Goal: Transaction & Acquisition: Purchase product/service

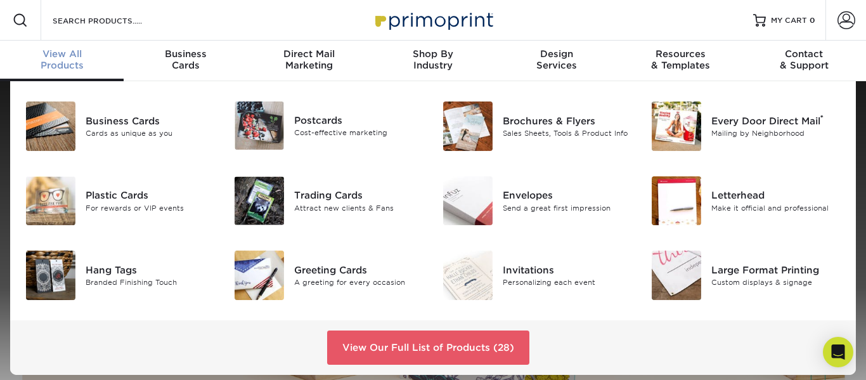
click at [57, 61] on div "View All Products" at bounding box center [62, 59] width 124 height 23
click at [294, 131] on div "Cost-effective marketing" at bounding box center [358, 132] width 129 height 11
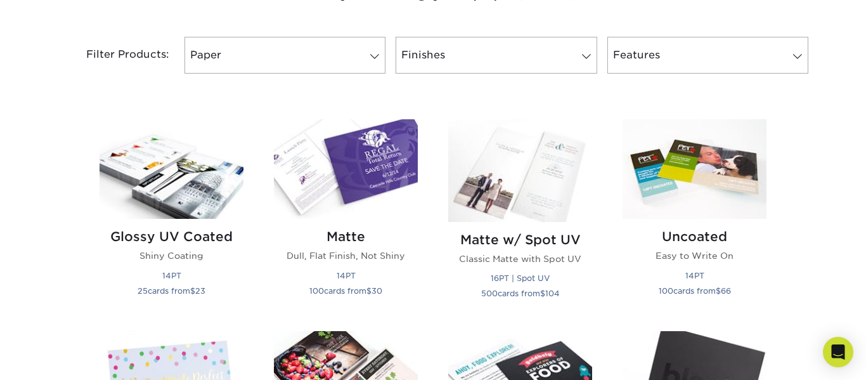
scroll to position [550, 0]
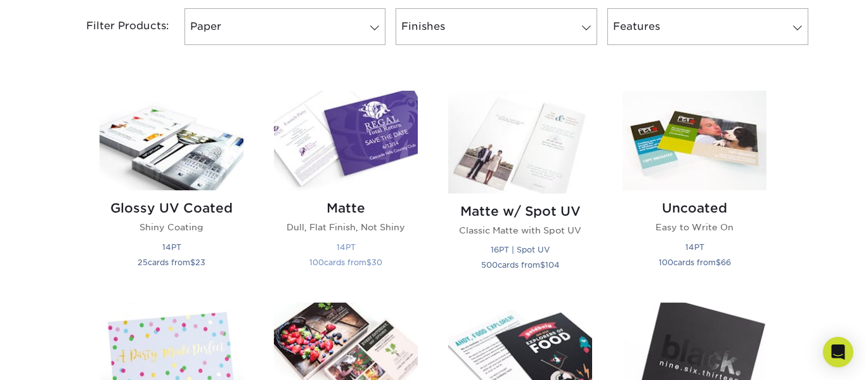
click at [340, 186] on img at bounding box center [346, 141] width 144 height 100
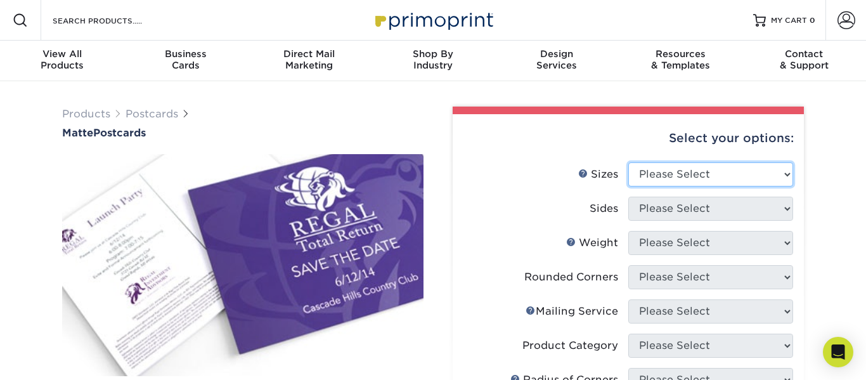
click at [712, 184] on select "Please Select 1.5" x 7" 2" x 4" 2" x 6" 2" x 7" 2" x 8" 2.12" x 5.5" 2.125" x 5…" at bounding box center [710, 174] width 165 height 24
select select "5.00x7.00"
click at [628, 162] on select "Please Select 1.5" x 7" 2" x 4" 2" x 6" 2" x 7" 2" x 8" 2.12" x 5.5" 2.125" x 5…" at bounding box center [710, 174] width 165 height 24
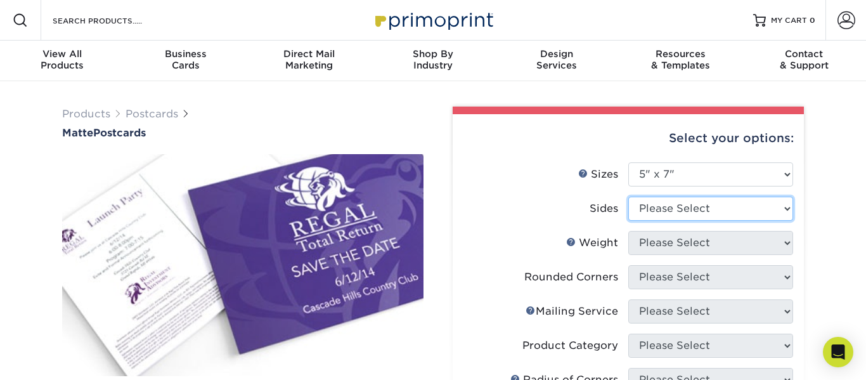
click at [745, 214] on select "Please Select Print Both Sides Print Front Only" at bounding box center [710, 208] width 165 height 24
select select "13abbda7-1d64-4f25-8bb2-c179b224825d"
click at [628, 196] on select "Please Select Print Both Sides Print Front Only" at bounding box center [710, 208] width 165 height 24
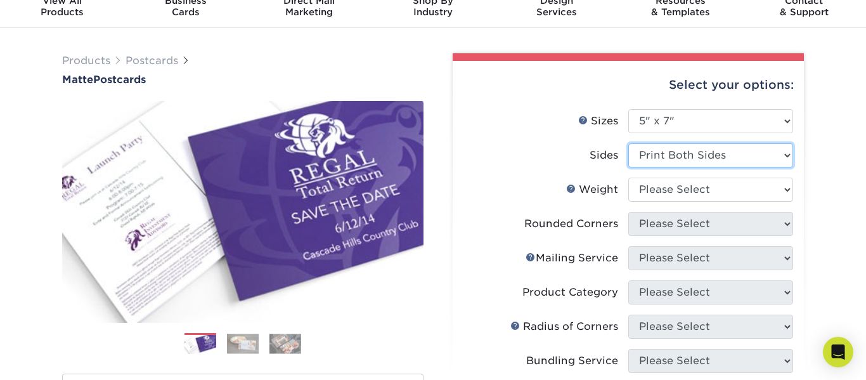
scroll to position [79, 0]
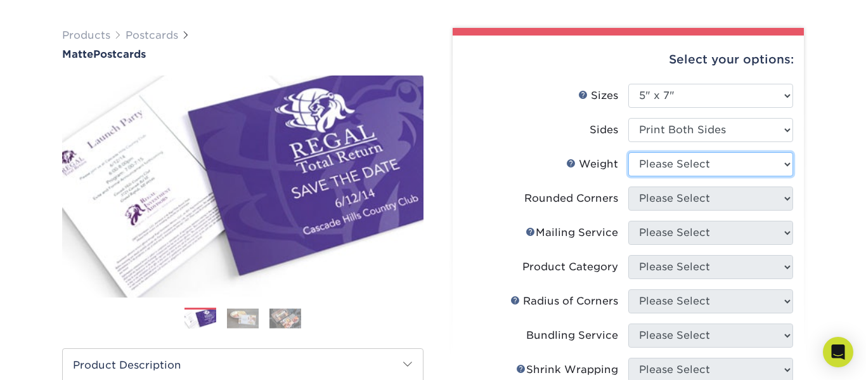
click at [765, 170] on select "Please Select 14PT 16PT" at bounding box center [710, 164] width 165 height 24
select select "16PT"
click at [628, 152] on select "Please Select 14PT 16PT" at bounding box center [710, 164] width 165 height 24
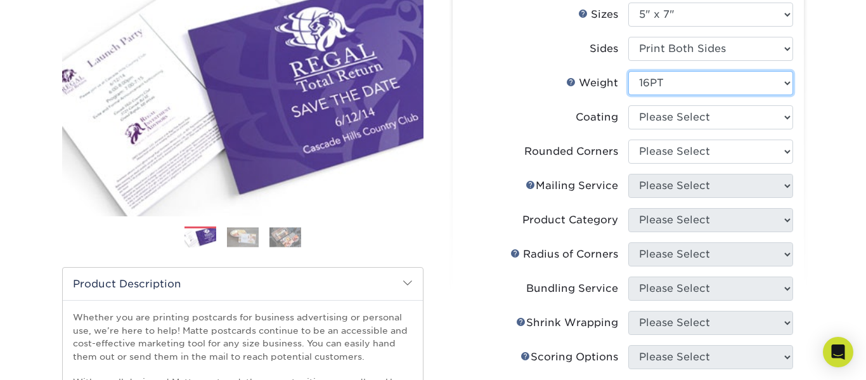
scroll to position [169, 0]
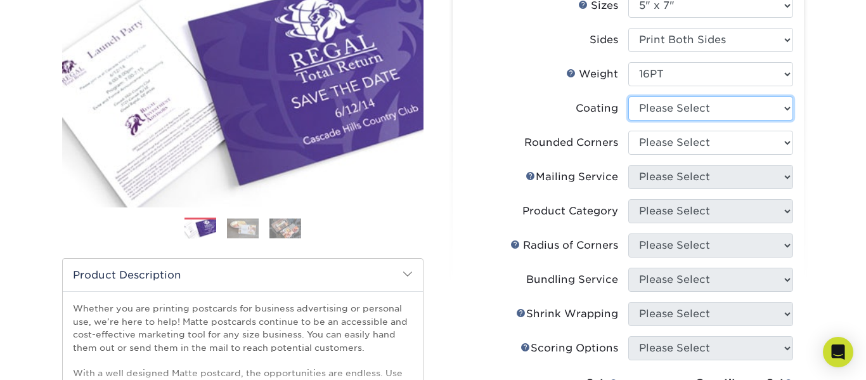
click at [766, 108] on select at bounding box center [710, 108] width 165 height 24
select select "121bb7b5-3b4d-429f-bd8d-bbf80e953313"
click at [628, 96] on select at bounding box center [710, 108] width 165 height 24
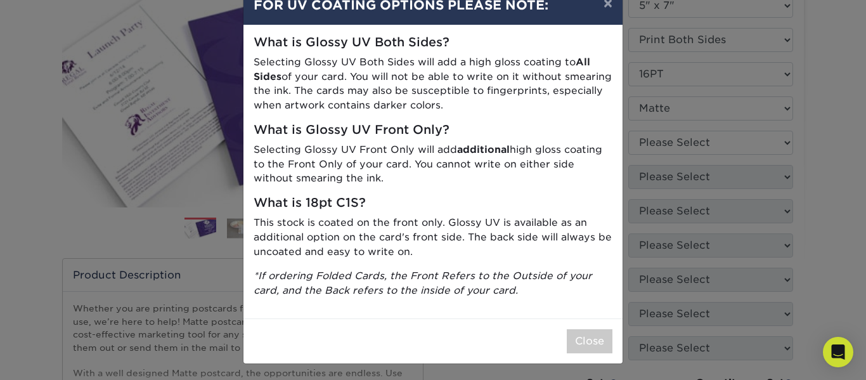
scroll to position [35, 0]
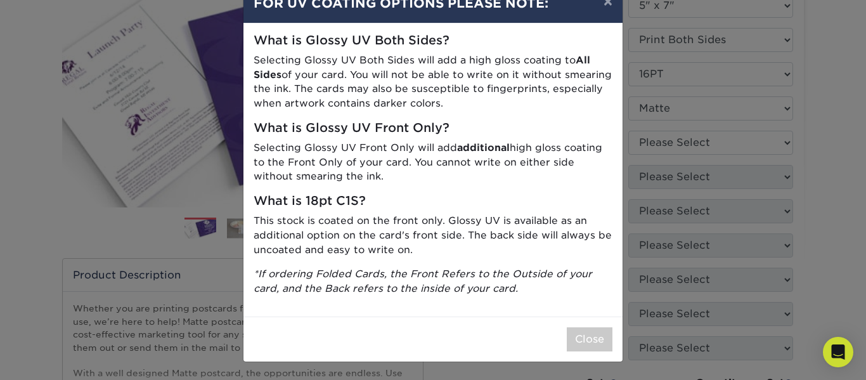
click at [831, 280] on div "× FOR UV COATING OPTIONS PLEASE NOTE: What is Glossy UV Both Sides? Selecting G…" at bounding box center [433, 190] width 866 height 380
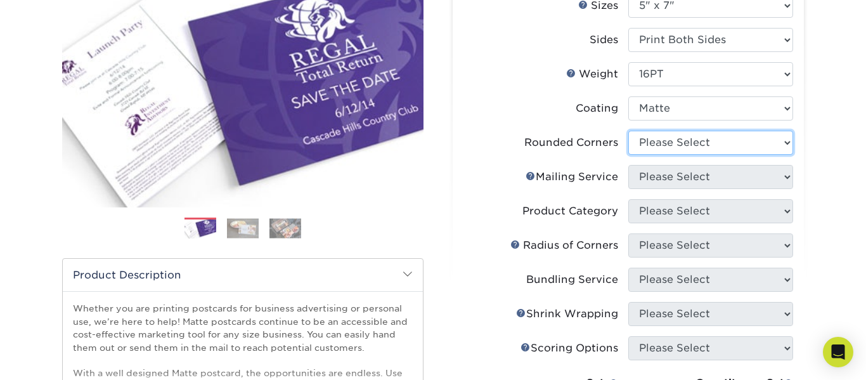
click at [762, 153] on select "Please Select Yes - Round 4 Corners No" at bounding box center [710, 143] width 165 height 24
select select "0"
click at [628, 131] on select "Please Select Yes - Round 4 Corners No" at bounding box center [710, 143] width 165 height 24
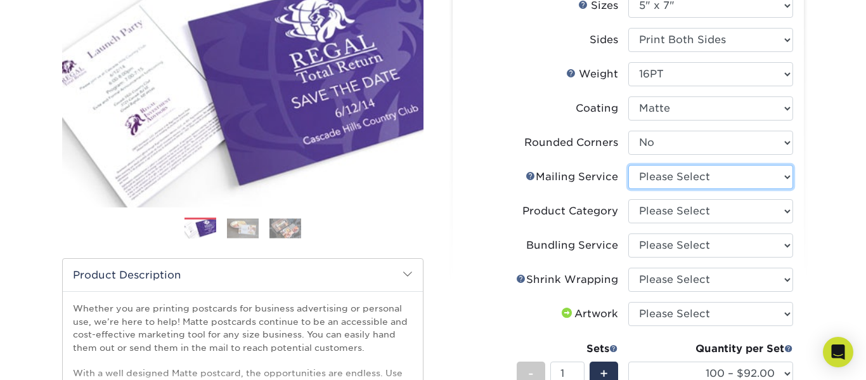
click at [771, 183] on select "Please Select No Direct Mailing Service No, I will mail/stamp/imprint Direct Ma…" at bounding box center [710, 177] width 165 height 24
select select "3e5e9bdd-d78a-4c28-a41d-fe1407925ca6"
click at [628, 165] on select "Please Select No Direct Mailing Service No, I will mail/stamp/imprint Direct Ma…" at bounding box center [710, 177] width 165 height 24
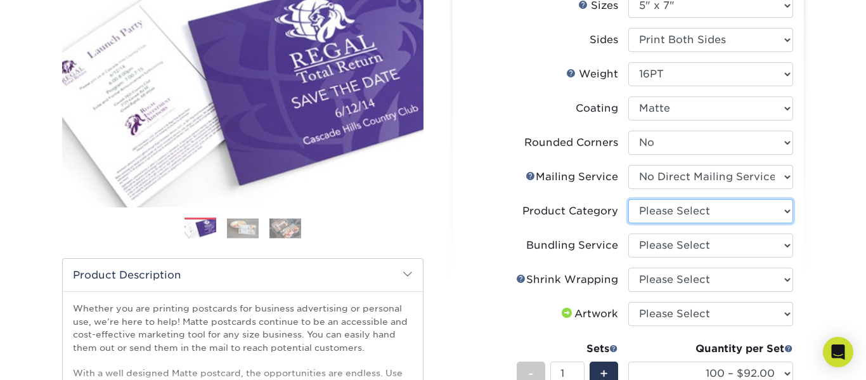
click at [787, 216] on select "Please Select Postcards" at bounding box center [710, 211] width 165 height 24
select select "9b7272e0-d6c8-4c3c-8e97-d3a1bcdab858"
click at [628, 199] on select "Please Select Postcards" at bounding box center [710, 211] width 165 height 24
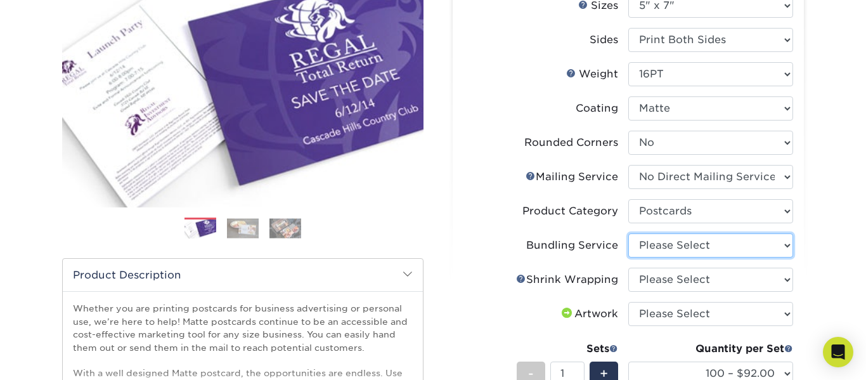
click at [777, 246] on select "Please Select No Bundling Services Yes, Bundles of 50 (+2 Days) Yes, Bundles of…" at bounding box center [710, 245] width 165 height 24
select select "58689abb-25c0-461c-a4c3-a80b627d6649"
click at [628, 233] on select "Please Select No Bundling Services Yes, Bundles of 50 (+2 Days) Yes, Bundles of…" at bounding box center [710, 245] width 165 height 24
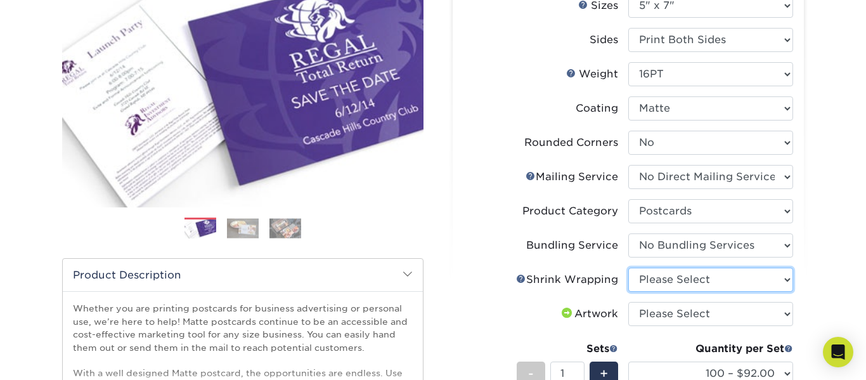
click at [763, 282] on select "Please Select No Shrink Wrapping Shrink Wrap 100 Per Package Shrink Wrap 50 Per…" at bounding box center [710, 279] width 165 height 24
select select "c8749376-e7da-41d0-b3dc-647faf84d907"
click at [628, 267] on select "Please Select No Shrink Wrapping Shrink Wrap 100 Per Package Shrink Wrap 50 Per…" at bounding box center [710, 279] width 165 height 24
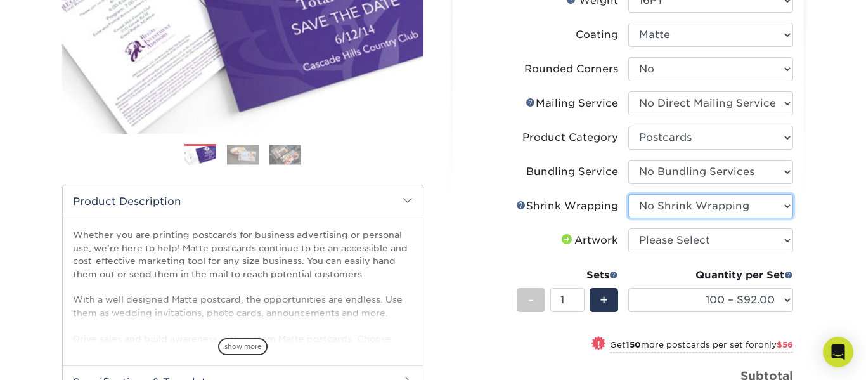
scroll to position [243, 0]
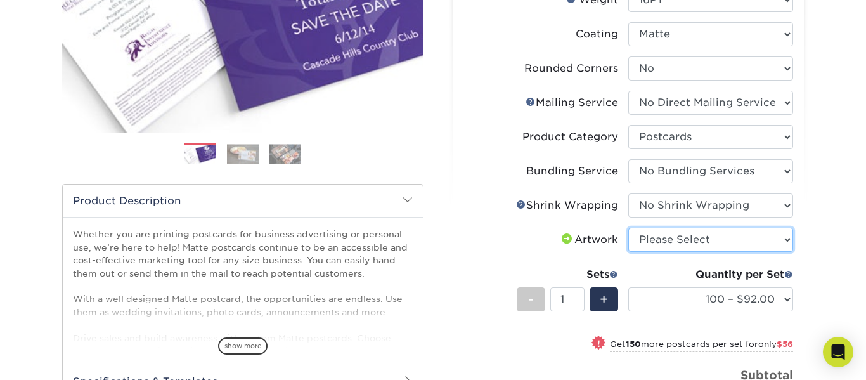
click at [774, 245] on select "Please Select I will upload files I need a design - $150" at bounding box center [710, 240] width 165 height 24
select select "upload"
click at [628, 228] on select "Please Select I will upload files I need a design - $150" at bounding box center [710, 240] width 165 height 24
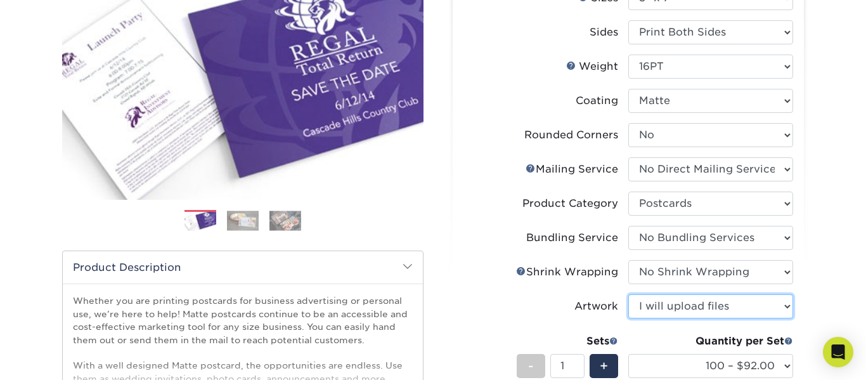
scroll to position [249, 0]
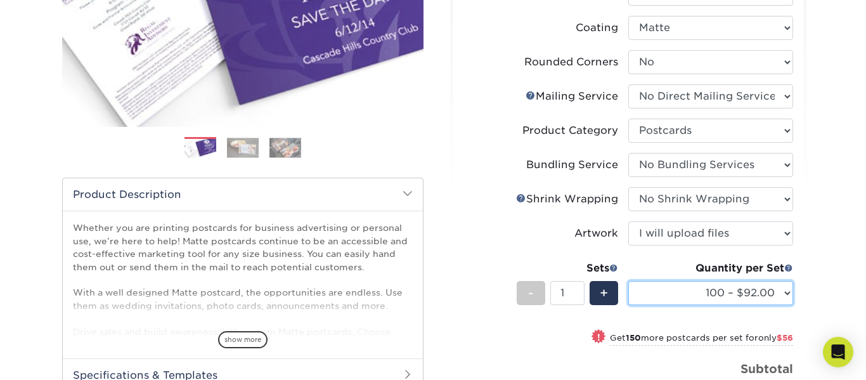
click at [769, 299] on select "100 – $92.00 250 – $148.00 500 – $190.00 1000 – $213.00 2500 – $345.00 5000 – $…" at bounding box center [710, 293] width 165 height 24
select select "60000 – $6019.00"
click at [628, 281] on select "100 – $92.00 250 – $148.00 500 – $190.00 1000 – $213.00 2500 – $345.00 5000 – $…" at bounding box center [710, 293] width 165 height 24
click at [760, 298] on select "100 – $92.00 250 – $148.00 500 – $190.00 1000 – $213.00 2500 – $345.00 5000 – $…" at bounding box center [710, 293] width 165 height 24
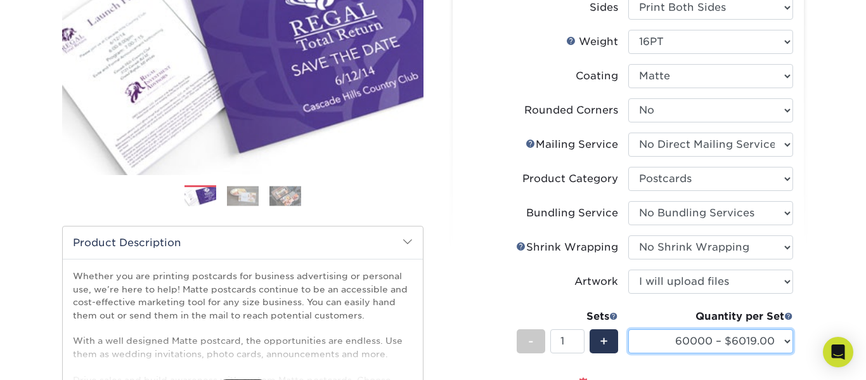
scroll to position [202, 0]
click at [761, 347] on select "100 – $92.00 250 – $148.00 500 – $190.00 1000 – $213.00 2500 – $345.00 5000 – $…" at bounding box center [710, 340] width 165 height 24
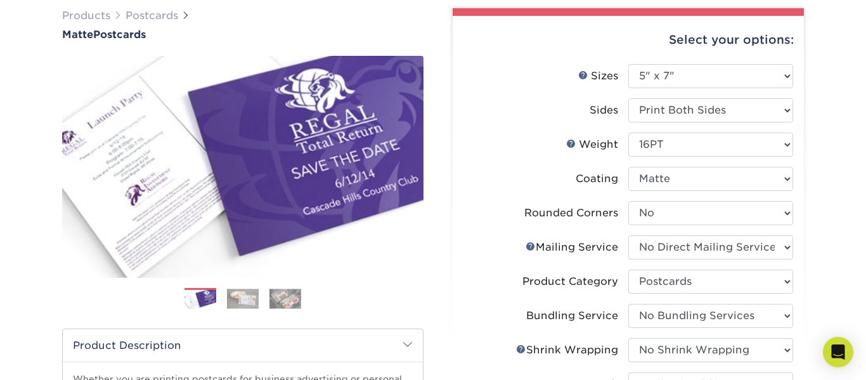
scroll to position [100, 0]
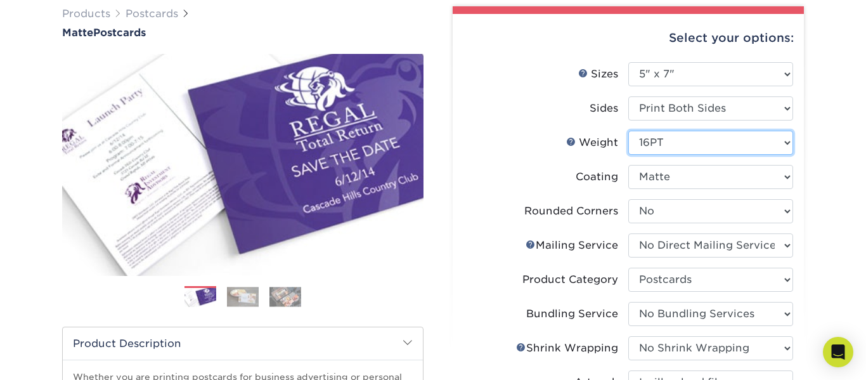
click at [748, 147] on select "Please Select 14PT 16PT" at bounding box center [710, 143] width 165 height 24
select select "14PT"
click at [628, 131] on select "Please Select 14PT 16PT" at bounding box center [710, 143] width 165 height 24
select select "-1"
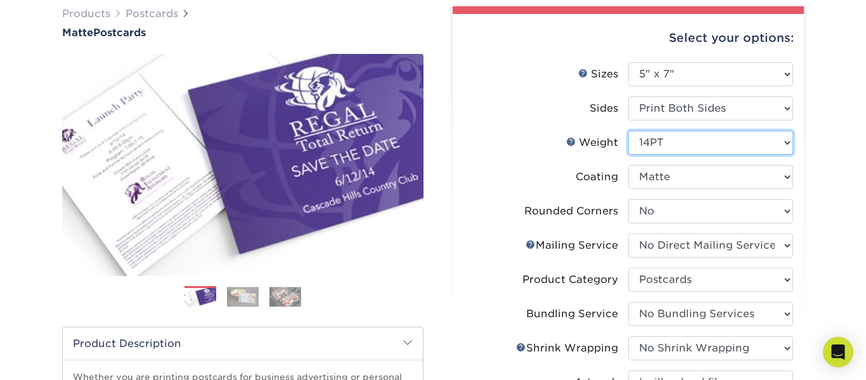
select select "-1"
select select
select select "-1"
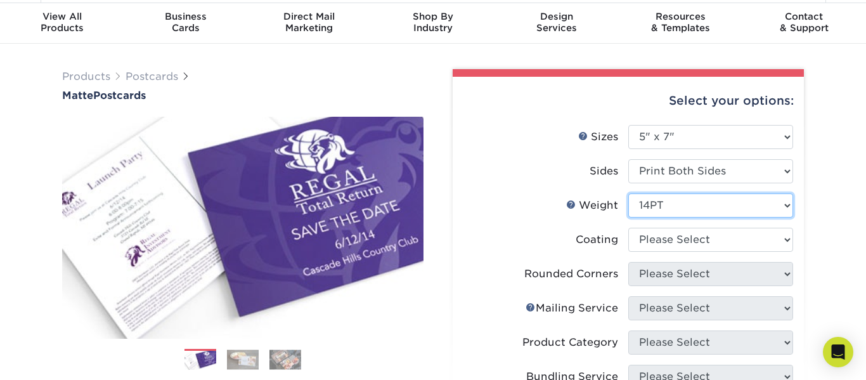
scroll to position [48, 0]
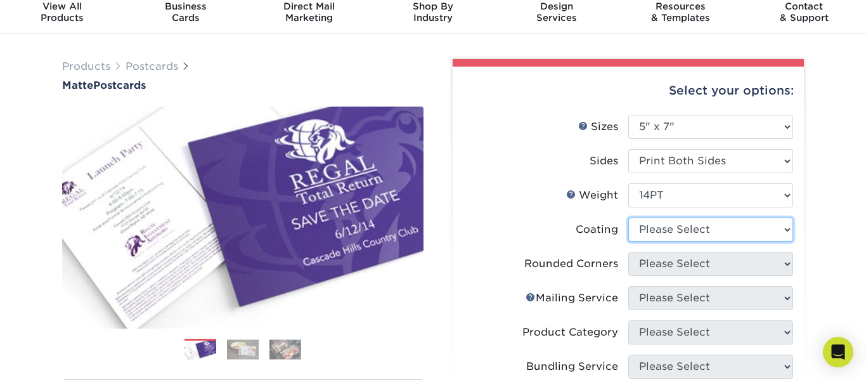
click at [759, 234] on select at bounding box center [710, 229] width 165 height 24
select select "121bb7b5-3b4d-429f-bd8d-bbf80e953313"
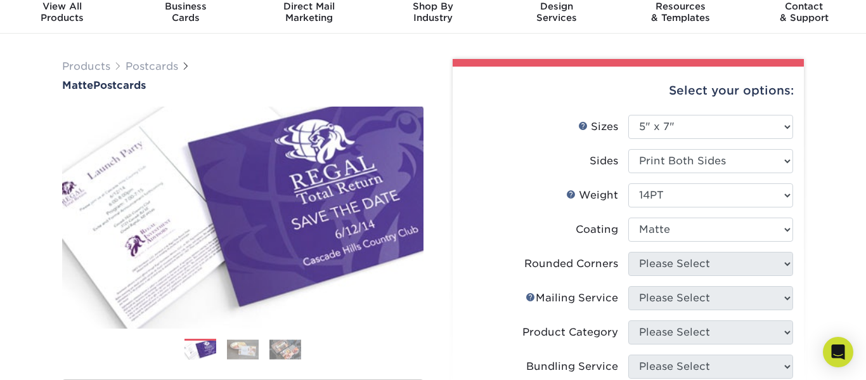
click at [628, 217] on select at bounding box center [710, 229] width 165 height 24
select select
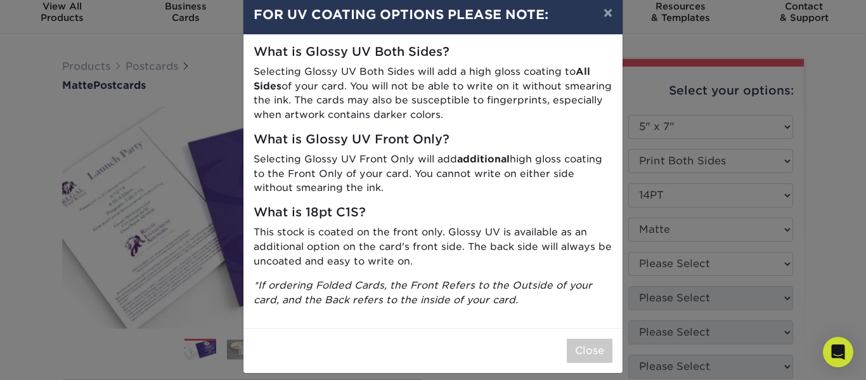
scroll to position [35, 0]
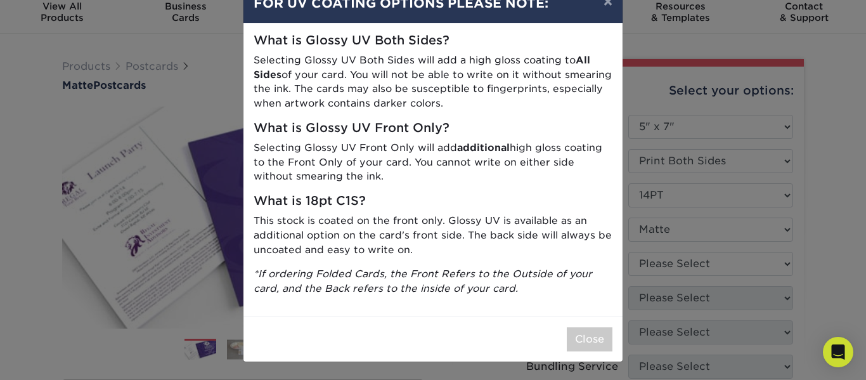
click at [768, 238] on div "× FOR UV COATING OPTIONS PLEASE NOTE: What is Glossy UV Both Sides? Selecting G…" at bounding box center [433, 190] width 866 height 380
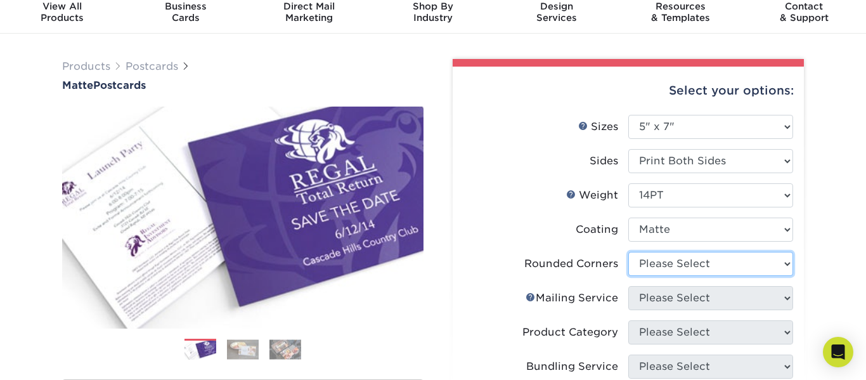
click at [768, 274] on select "Please Select Yes - Round 4 Corners No" at bounding box center [710, 264] width 165 height 24
select select "7672df9e-0e0a-464d-8e1f-920c575e4da3"
click at [628, 252] on select "Please Select Yes - Round 4 Corners No" at bounding box center [710, 264] width 165 height 24
select select "-1"
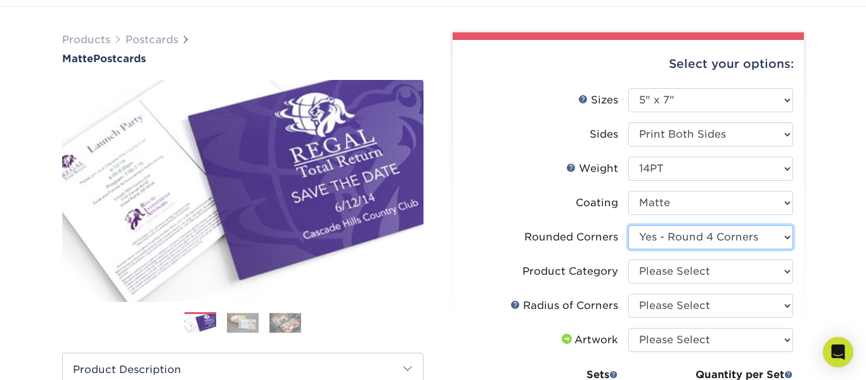
scroll to position [68, 0]
